Goal: Register for event/course

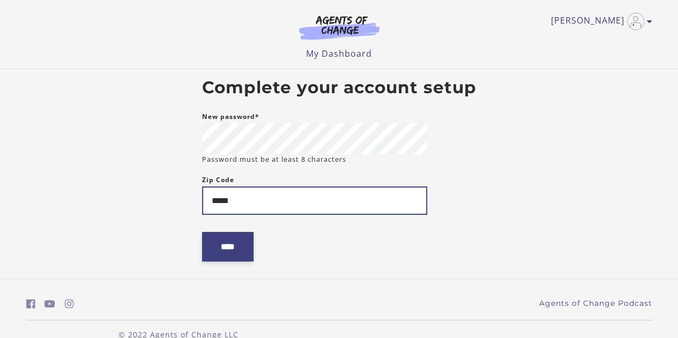
type input "*****"
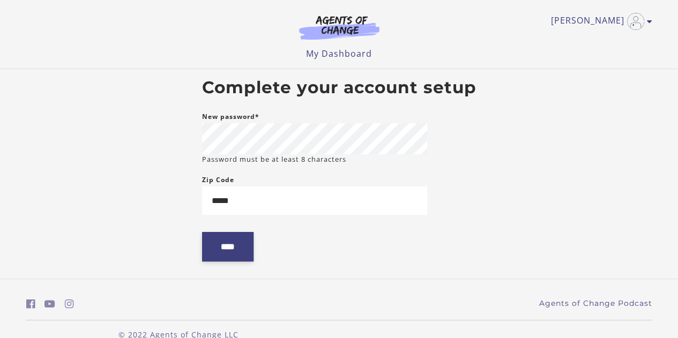
click at [219, 252] on input "****" at bounding box center [227, 246] width 51 height 29
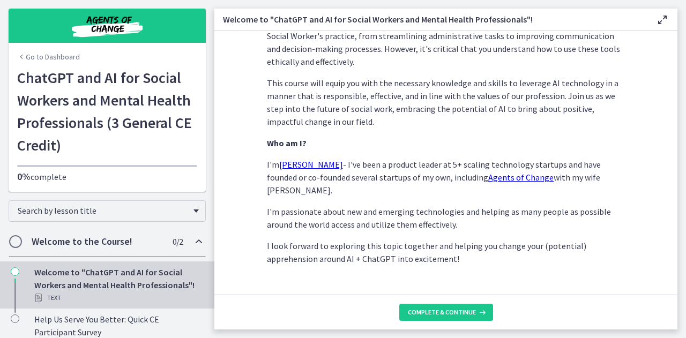
scroll to position [197, 0]
